Goal: Task Accomplishment & Management: Manage account settings

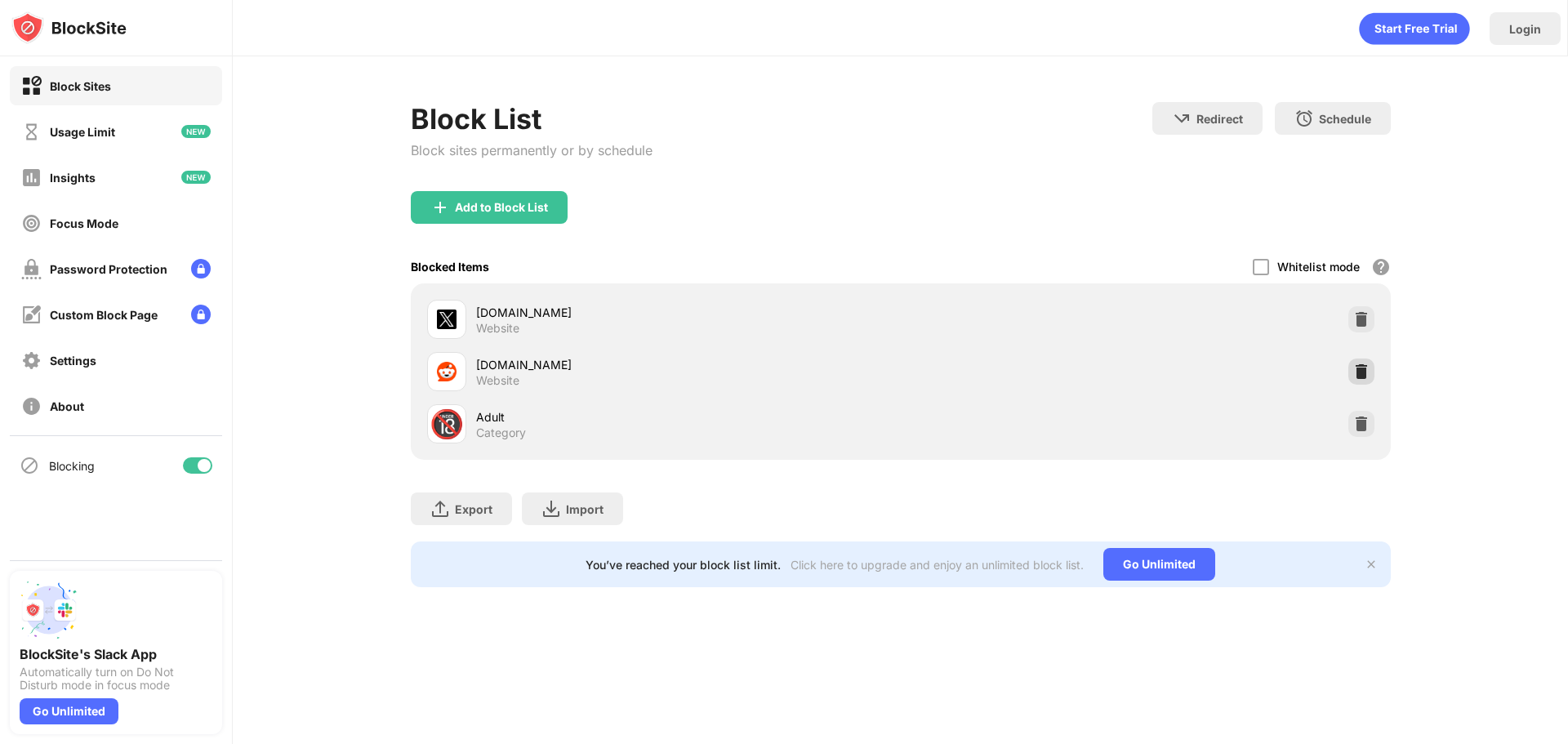
click at [1355, 382] on div at bounding box center [1361, 372] width 26 height 26
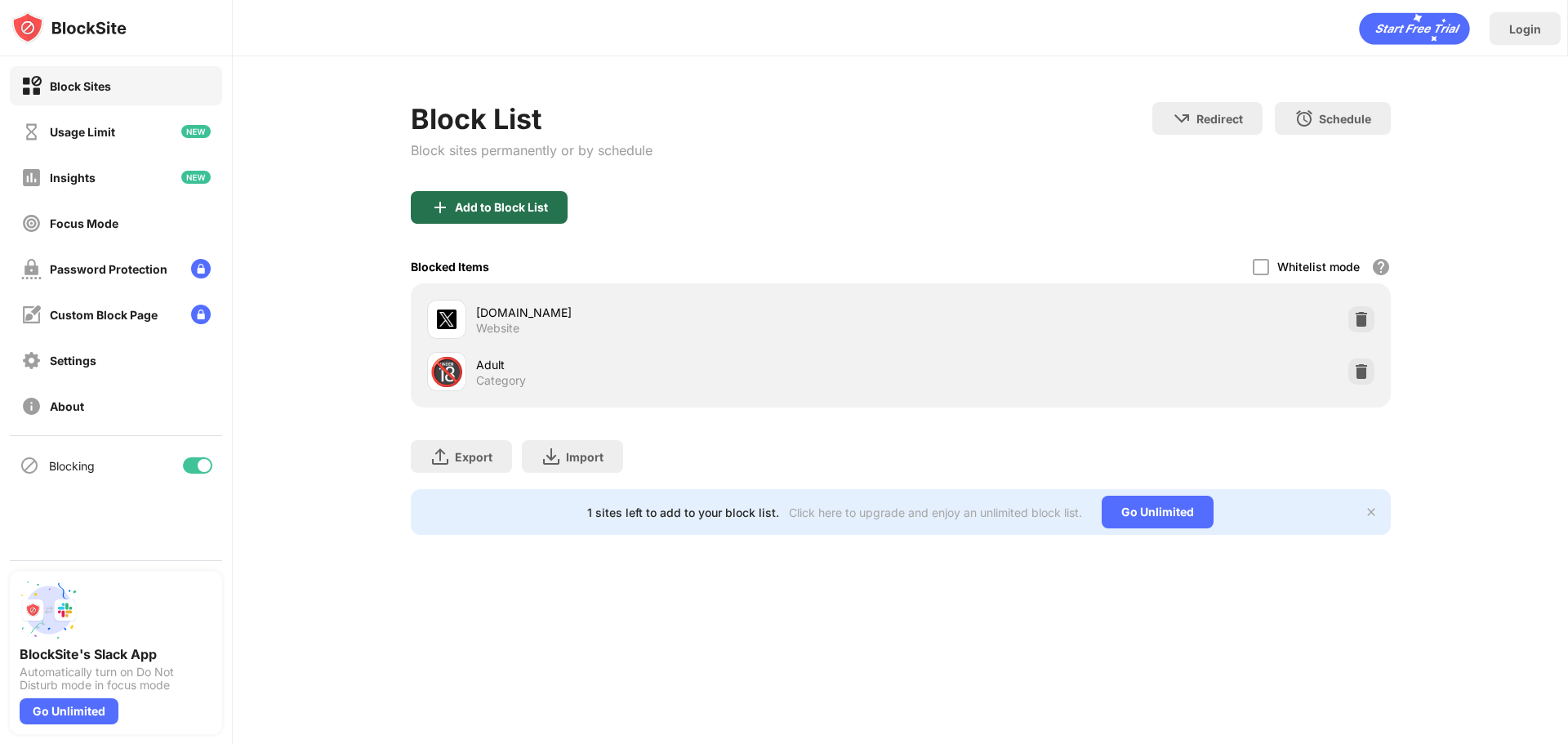
click at [423, 212] on div "Add to Block List" at bounding box center [489, 207] width 156 height 33
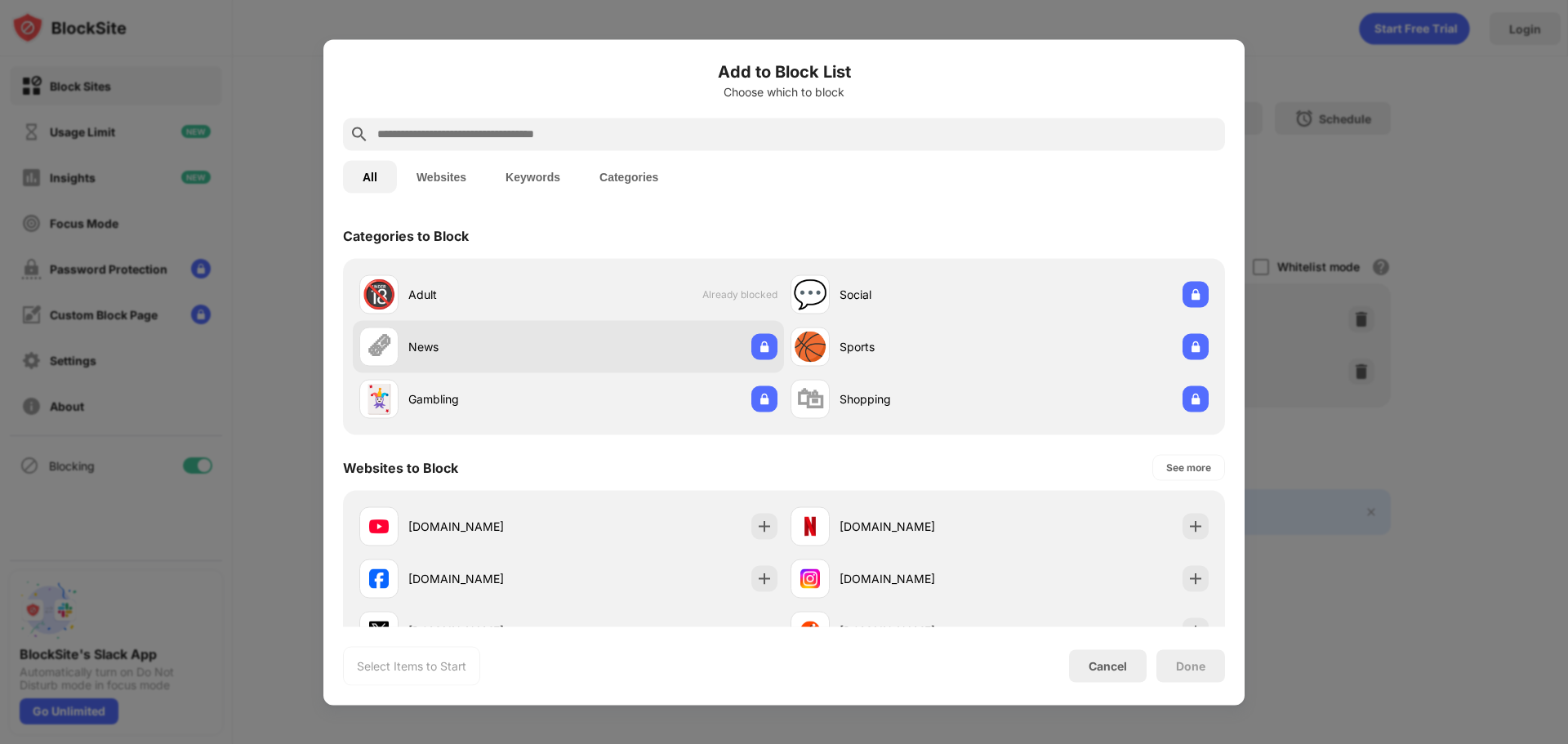
scroll to position [245, 0]
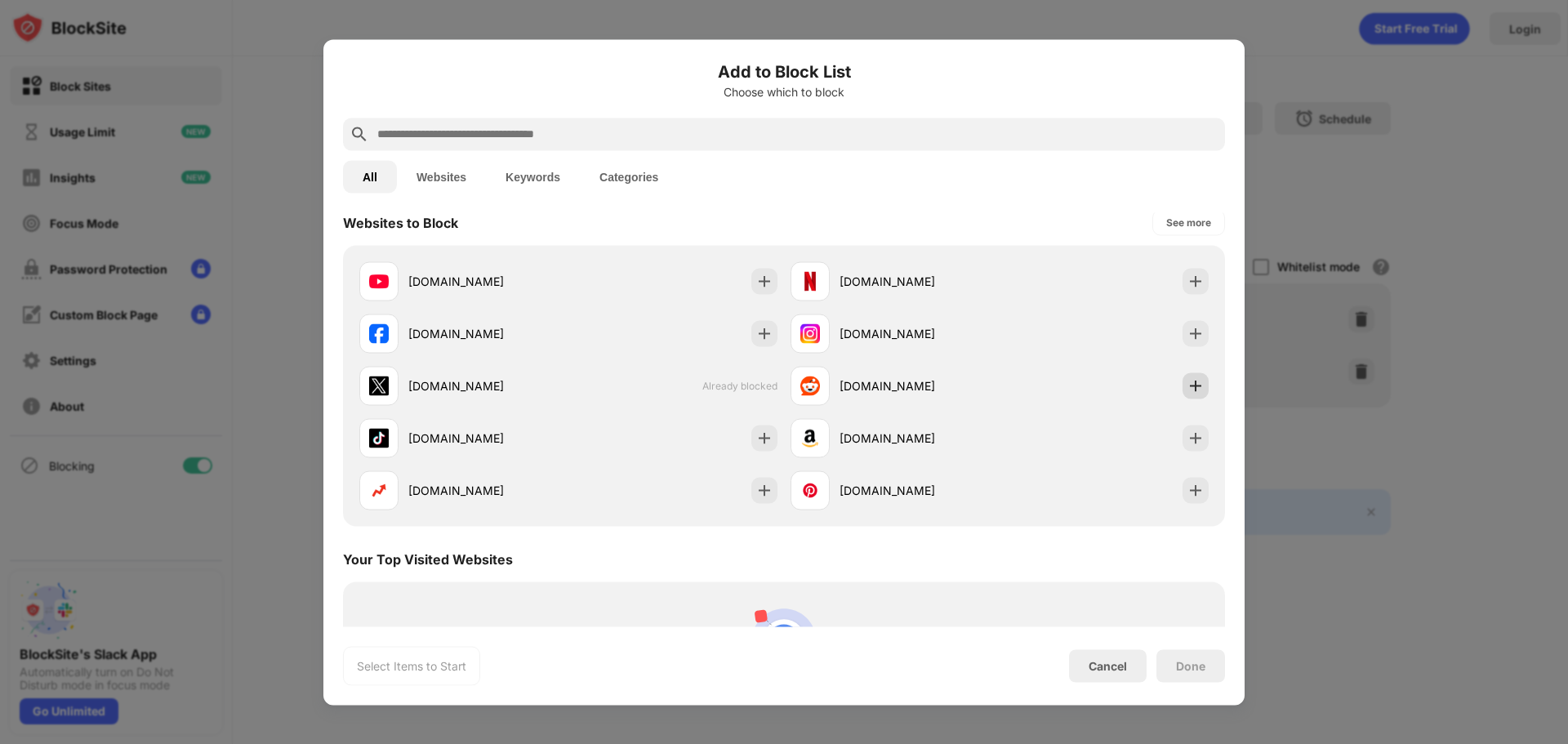
click at [1188, 384] on img at bounding box center [1195, 385] width 16 height 16
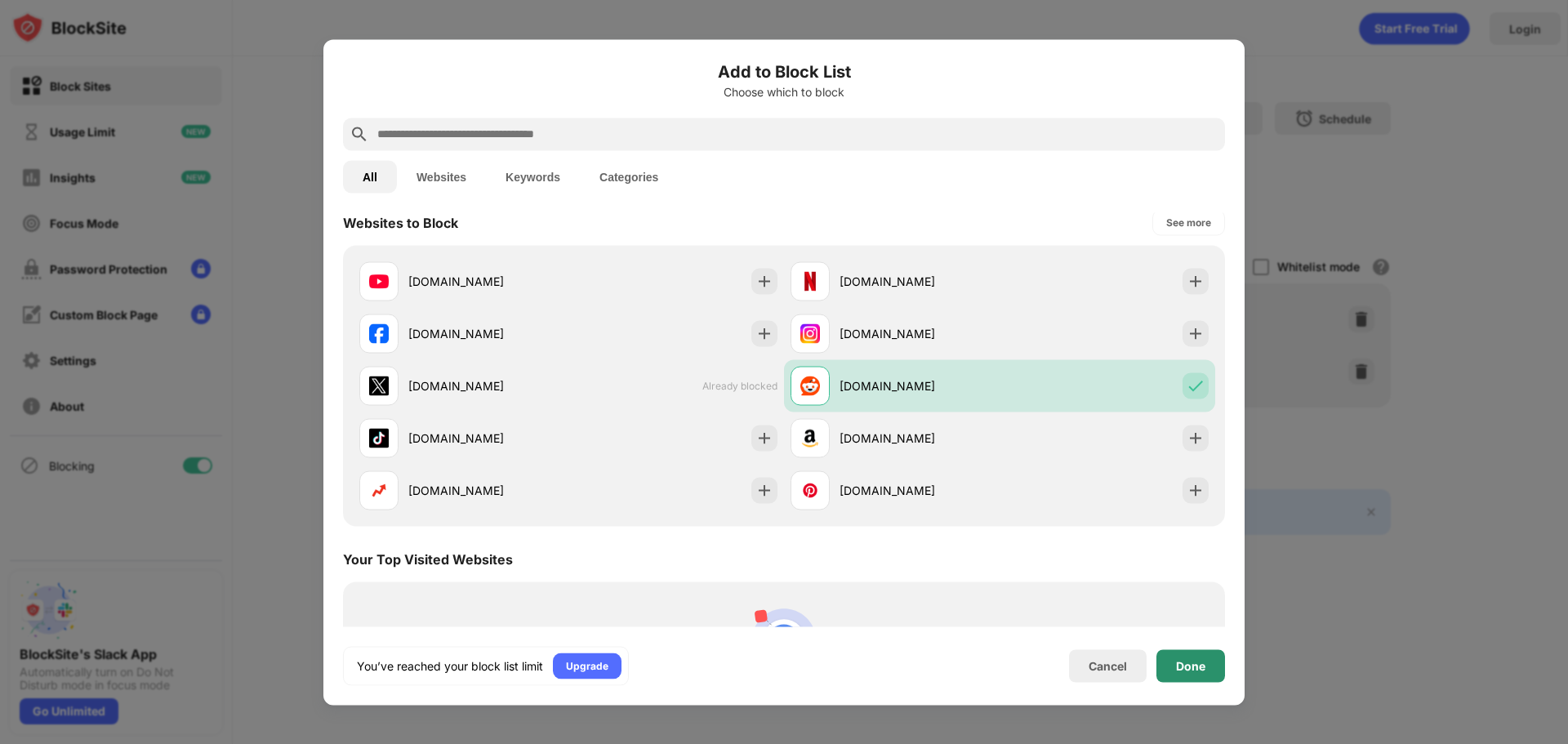
click at [1204, 668] on div "Done" at bounding box center [1190, 666] width 29 height 13
